Goal: Task Accomplishment & Management: Complete application form

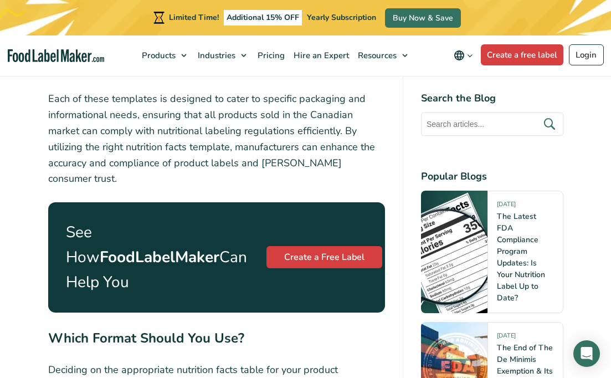
scroll to position [4056, 0]
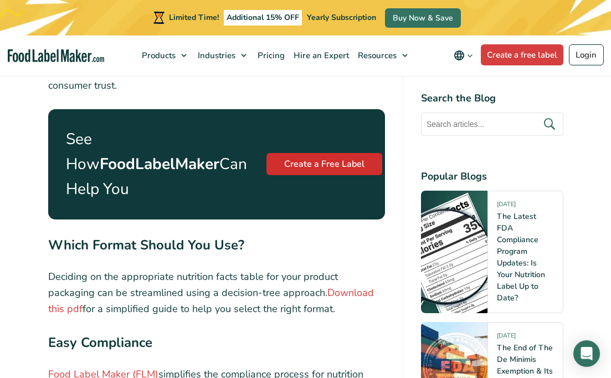
click at [334, 153] on link "Create a Free Label" at bounding box center [324, 164] width 116 height 22
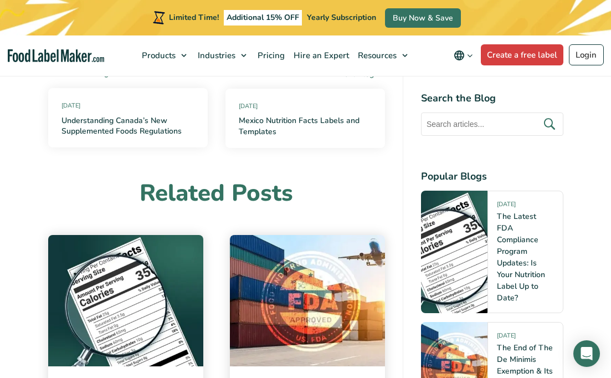
scroll to position [5658, 0]
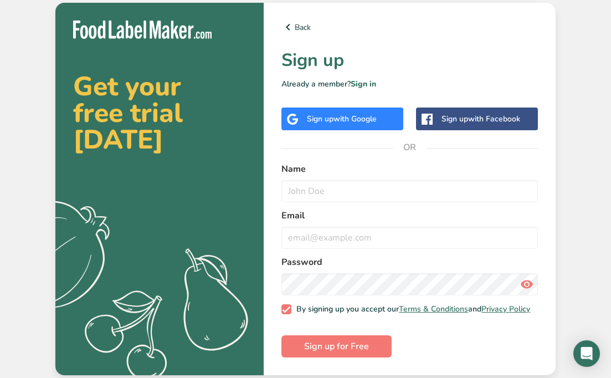
click at [363, 361] on div "Back Sign up Already a member? Sign in Sign up with Google Sign up with Faceboo…" at bounding box center [410, 189] width 292 height 372
click at [314, 181] on input "text" at bounding box center [409, 191] width 256 height 22
type input "Wpapa"
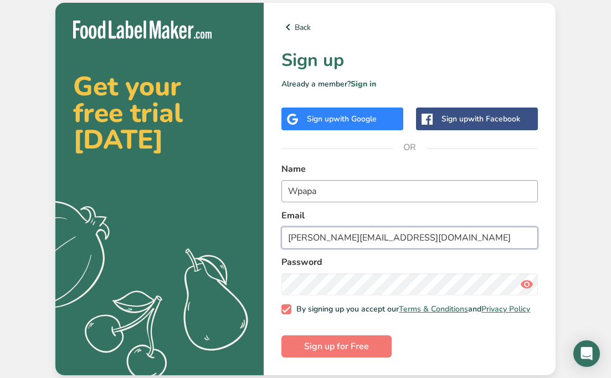
type input "[PERSON_NAME][EMAIL_ADDRESS][DOMAIN_NAME]"
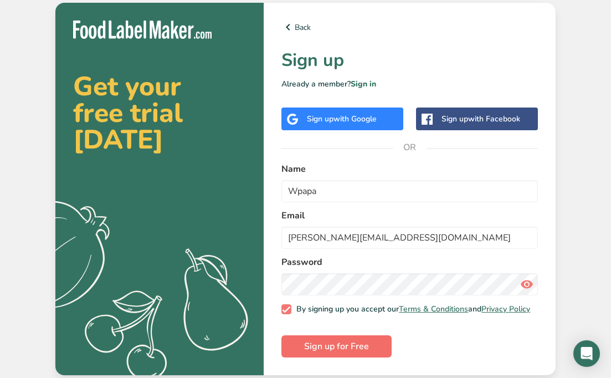
click at [360, 349] on span "Sign up for Free" at bounding box center [336, 345] width 65 height 13
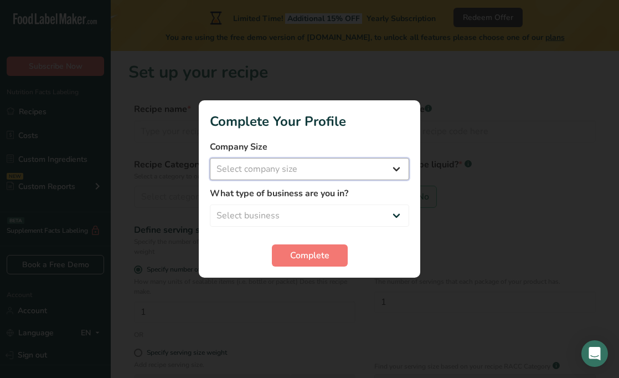
select select "1"
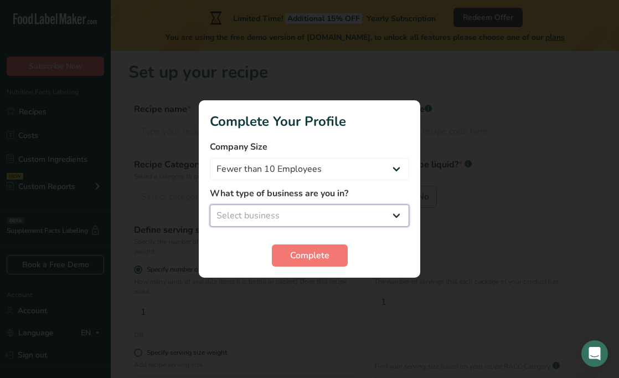
select select "1"
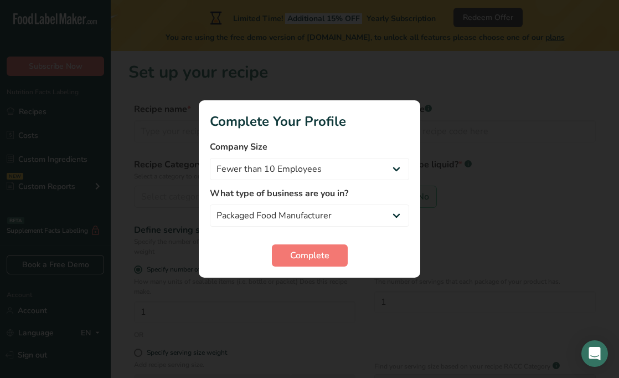
click at [305, 253] on span "Complete" at bounding box center [309, 255] width 39 height 13
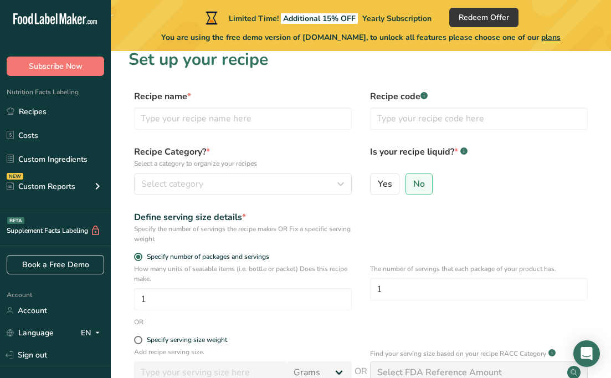
scroll to position [168, 0]
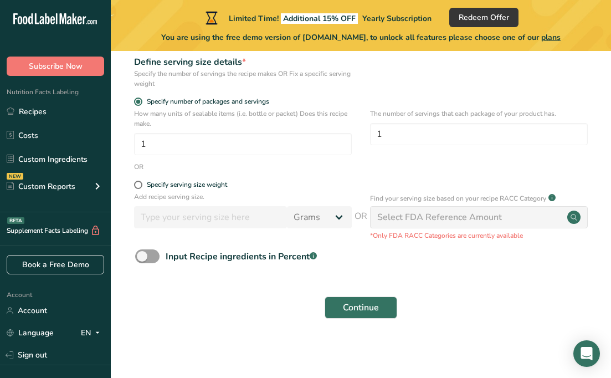
click at [380, 308] on button "Continue" at bounding box center [360, 307] width 73 height 22
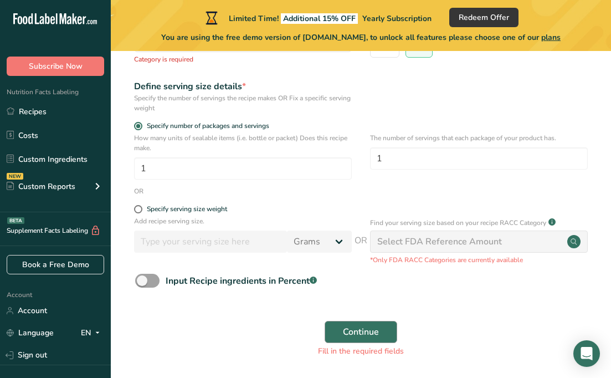
click at [357, 327] on span "Continue" at bounding box center [361, 331] width 36 height 13
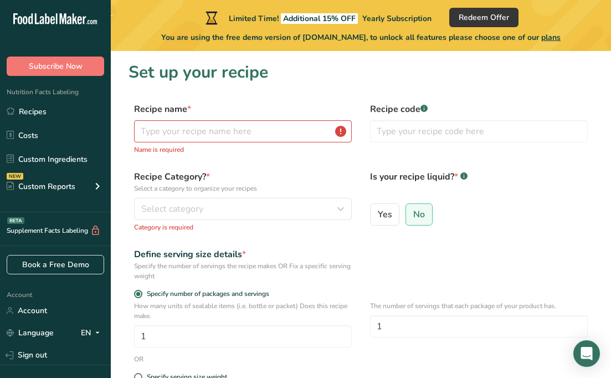
scroll to position [2, 0]
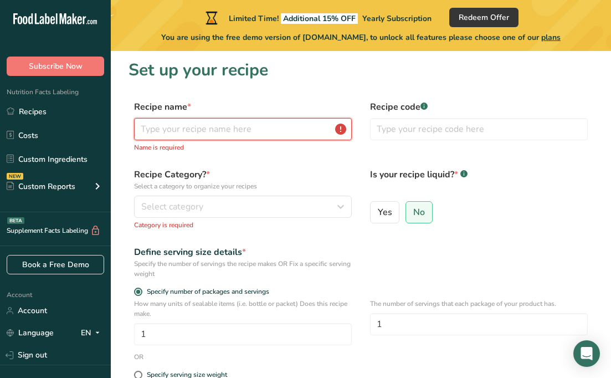
click at [293, 137] on input "text" at bounding box center [243, 129] width 218 height 22
click at [272, 162] on form "Recipe name * Name is required Recipe code .a-a{fill:#347362;}.b-a{fill:#fff;} …" at bounding box center [360, 314] width 465 height 429
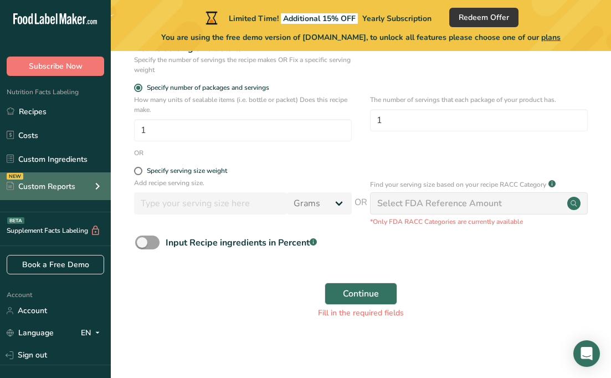
scroll to position [0, 0]
